Goal: Transaction & Acquisition: Purchase product/service

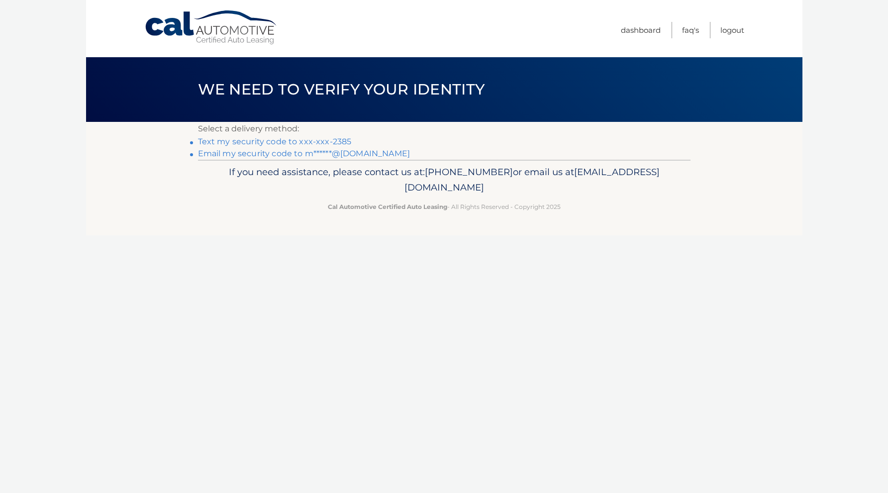
click at [268, 140] on link "Text my security code to xxx-xxx-2385" at bounding box center [275, 141] width 154 height 9
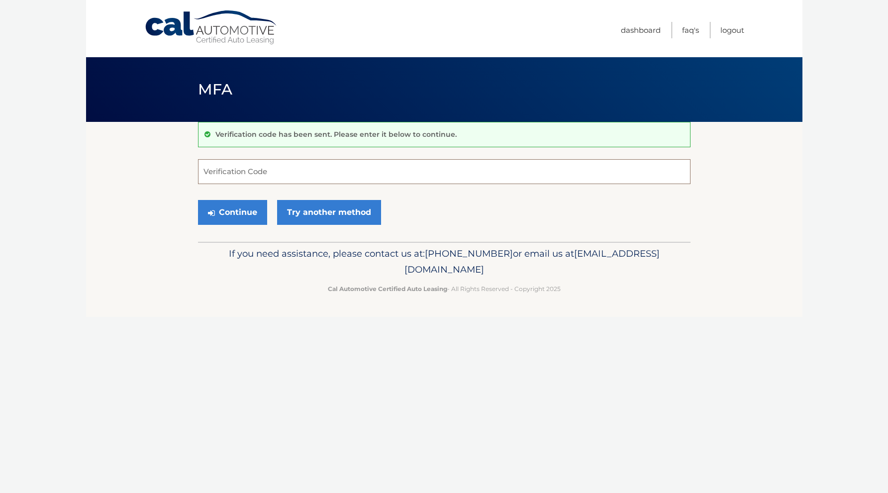
click at [260, 172] on input "Verification Code" at bounding box center [444, 171] width 492 height 25
type input "299322"
click at [232, 212] on button "Continue" at bounding box center [232, 212] width 69 height 25
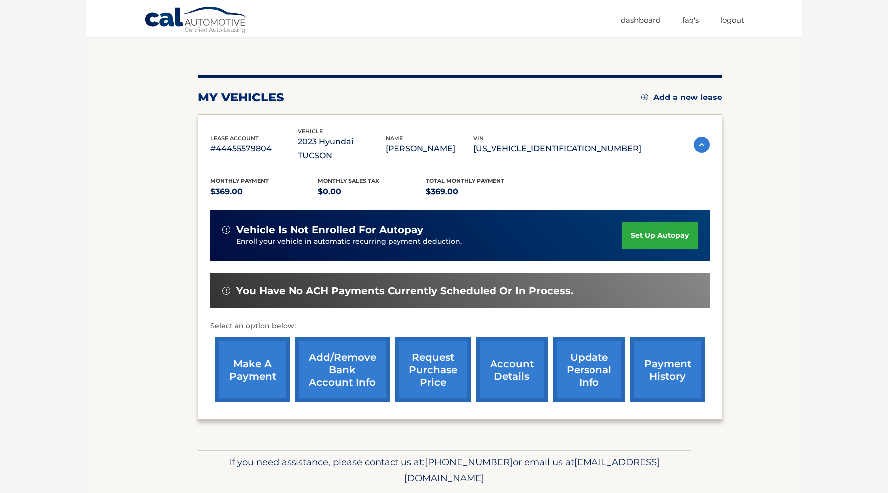
scroll to position [93, 0]
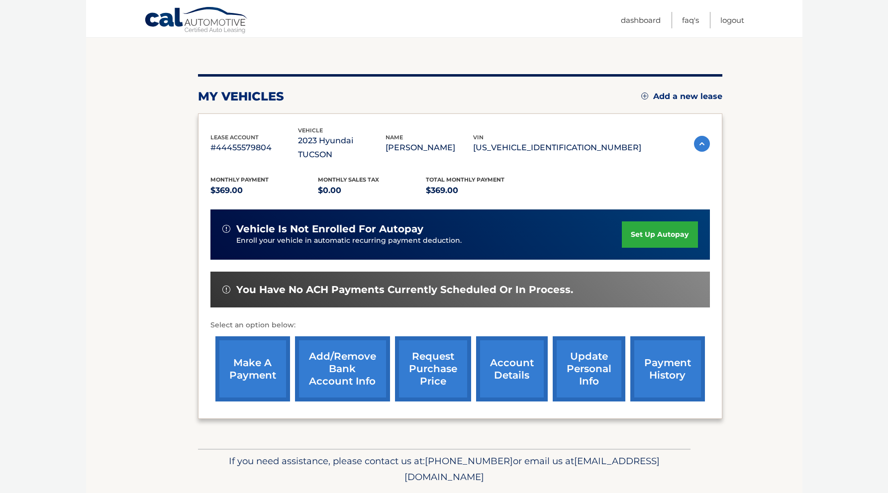
click at [224, 356] on link "make a payment" at bounding box center [252, 368] width 75 height 65
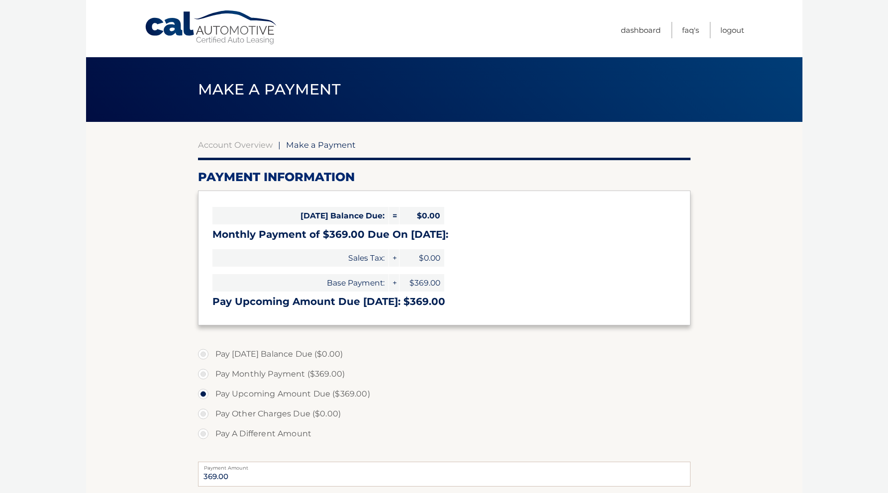
select select "MTJjNzY5ZGEtN2Y1Mi00OTAwLTkzNGUtOTg1YmE2NTQ1ZDE2"
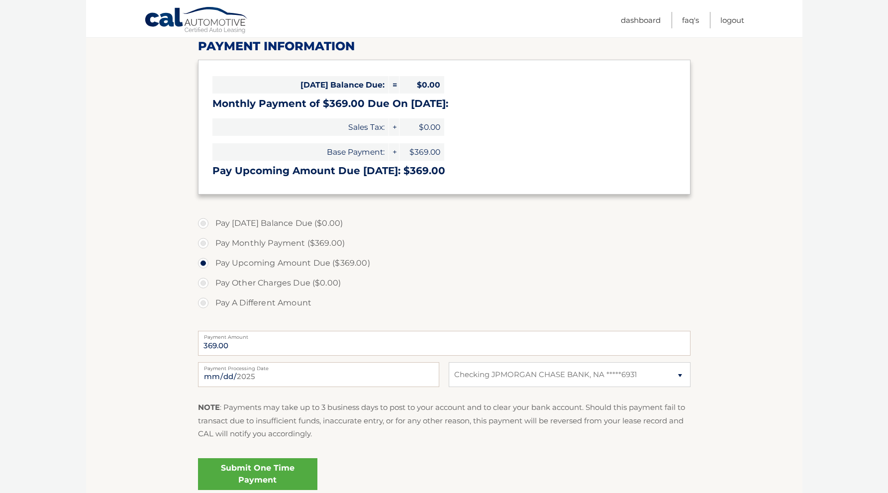
scroll to position [132, 0]
click at [266, 469] on link "Submit One Time Payment" at bounding box center [257, 473] width 119 height 32
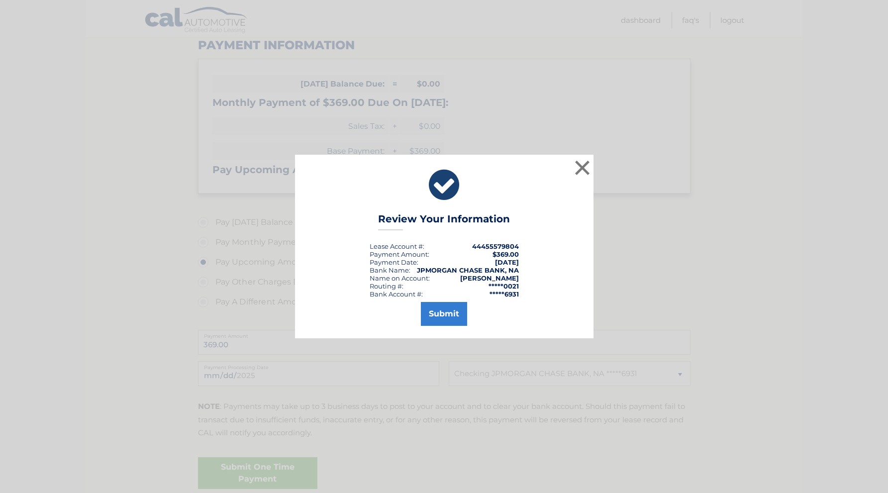
click at [457, 309] on button "Submit" at bounding box center [444, 314] width 46 height 24
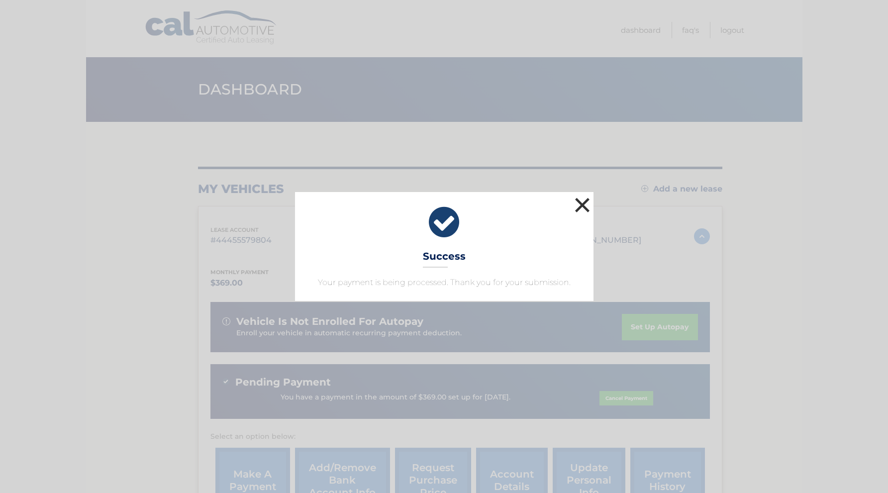
click at [586, 205] on button "×" at bounding box center [583, 205] width 20 height 20
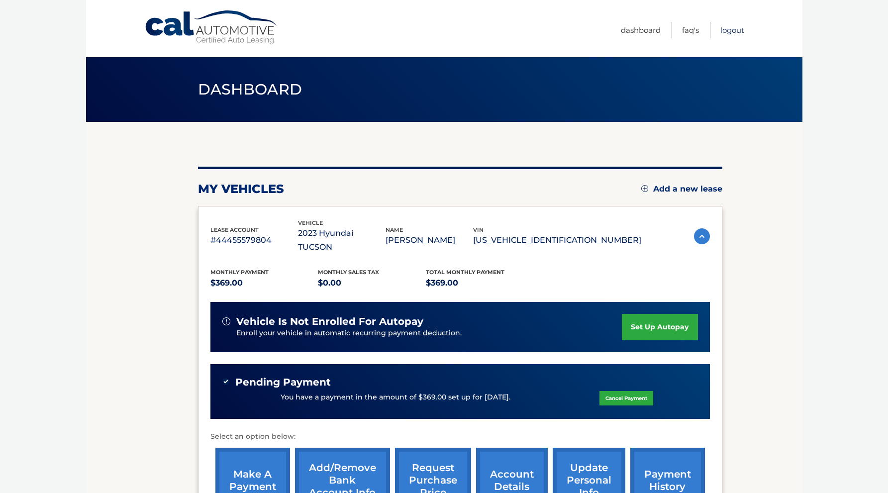
click at [733, 27] on link "Logout" at bounding box center [732, 30] width 24 height 16
